Goal: Information Seeking & Learning: Learn about a topic

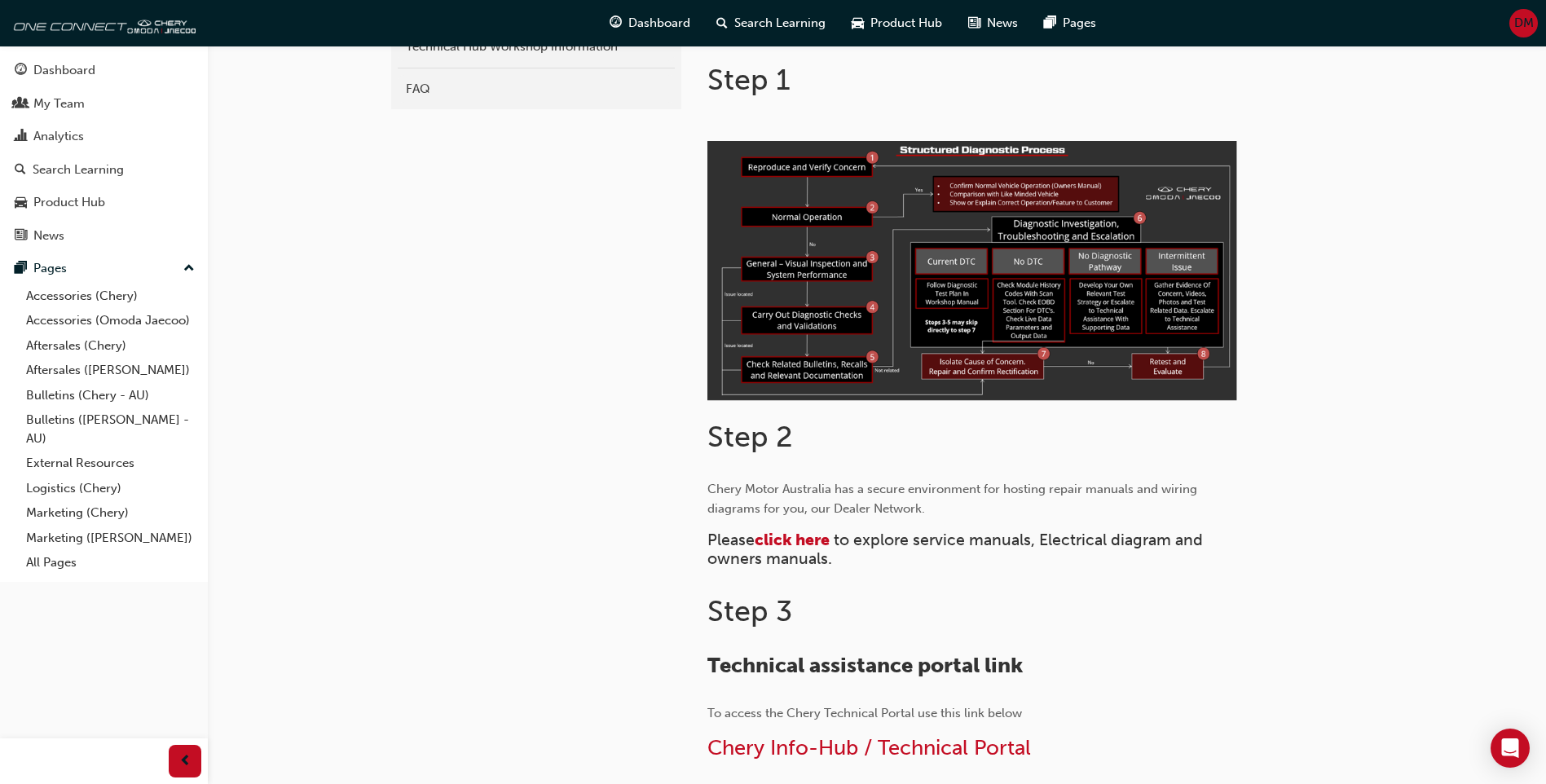
scroll to position [407, 0]
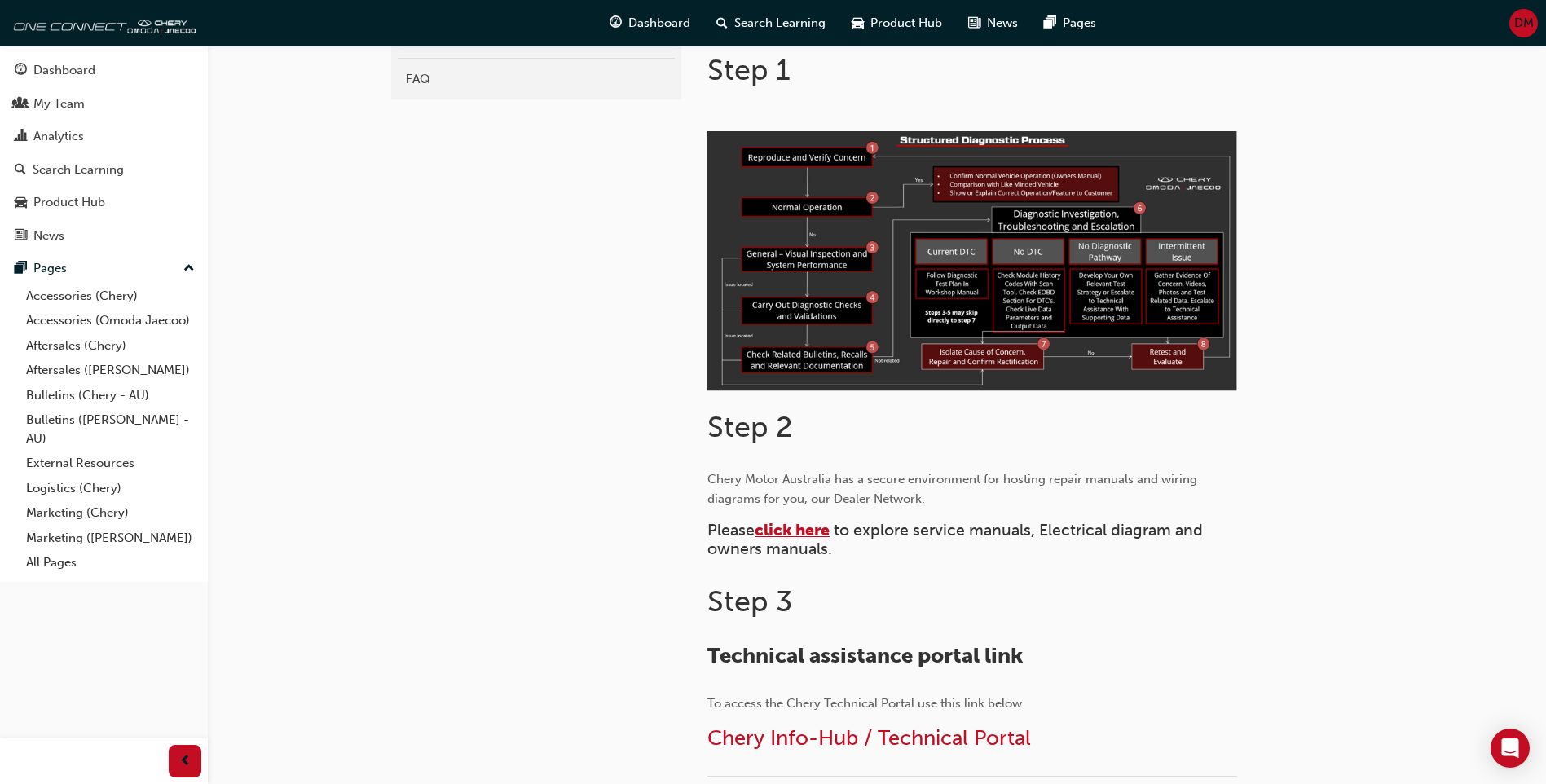
click at [805, 521] on span "click here" at bounding box center [793, 530] width 75 height 18
